Goal: Task Accomplishment & Management: Manage account settings

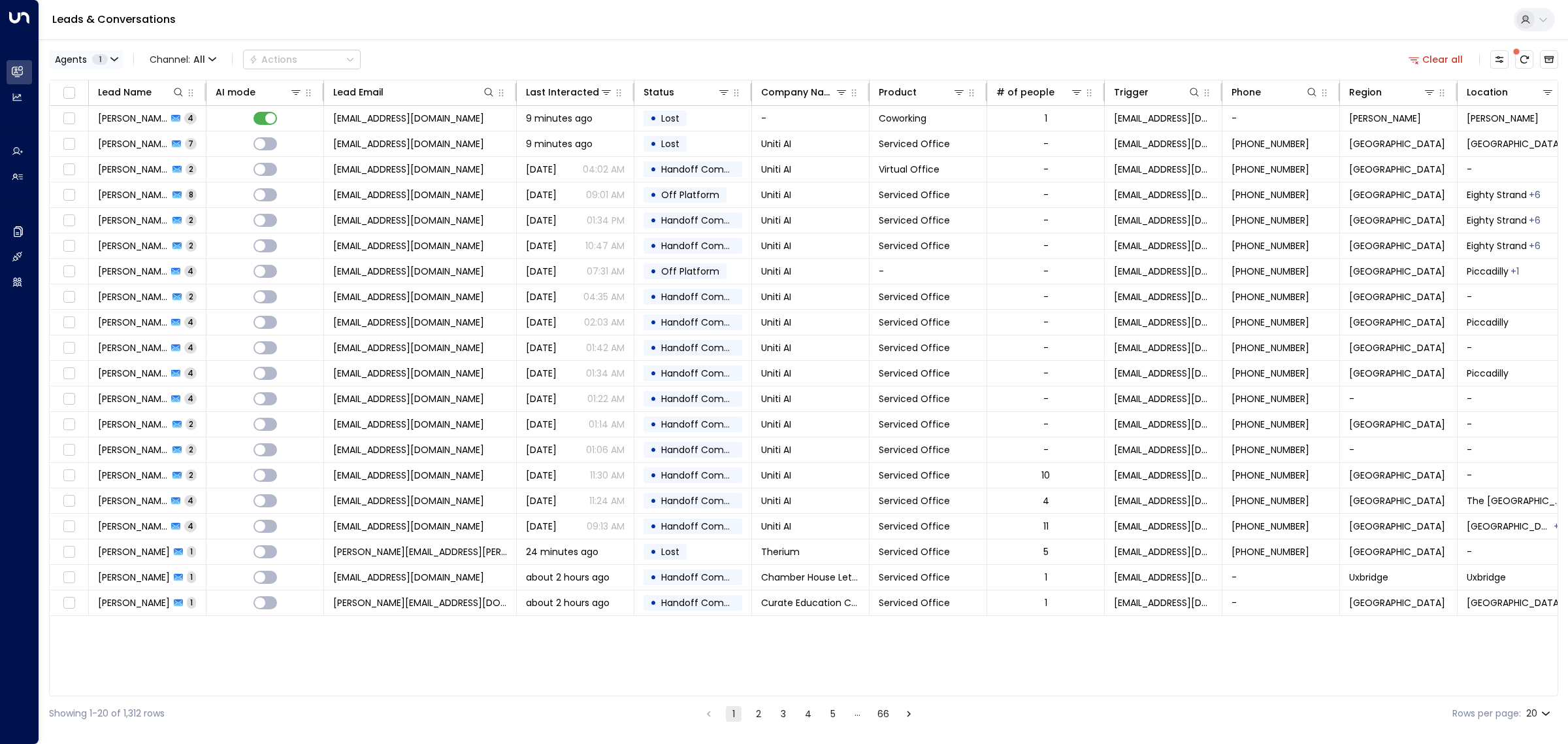
click at [104, 61] on span "1" at bounding box center [100, 59] width 15 height 10
click at [104, 61] on div at bounding box center [784, 372] width 1568 height 744
click at [104, 61] on span "1" at bounding box center [100, 59] width 15 height 10
click at [242, 18] on div at bounding box center [784, 372] width 1568 height 744
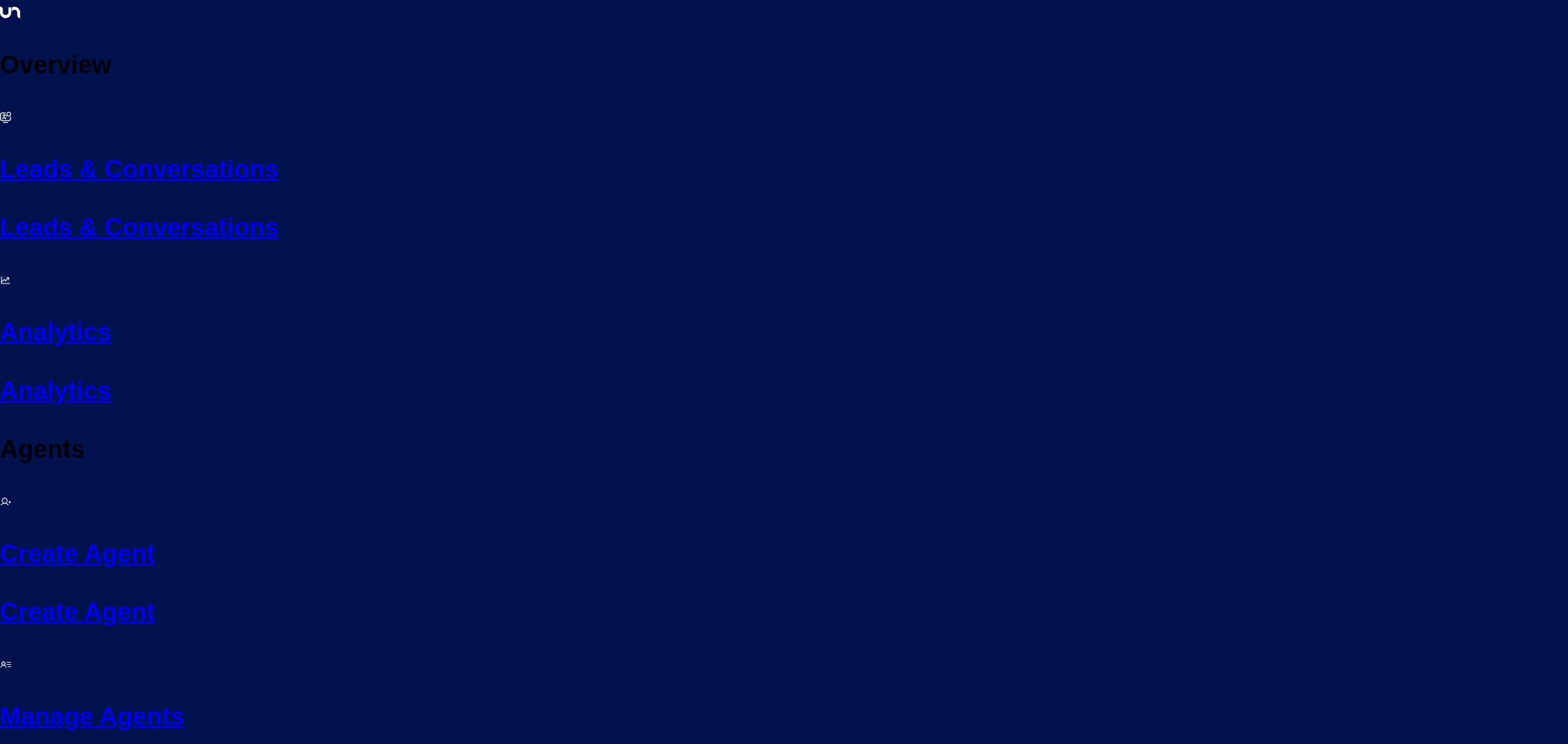
drag, startPoint x: 626, startPoint y: 289, endPoint x: 496, endPoint y: 289, distance: 130.0
